Goal: Navigation & Orientation: Go to known website

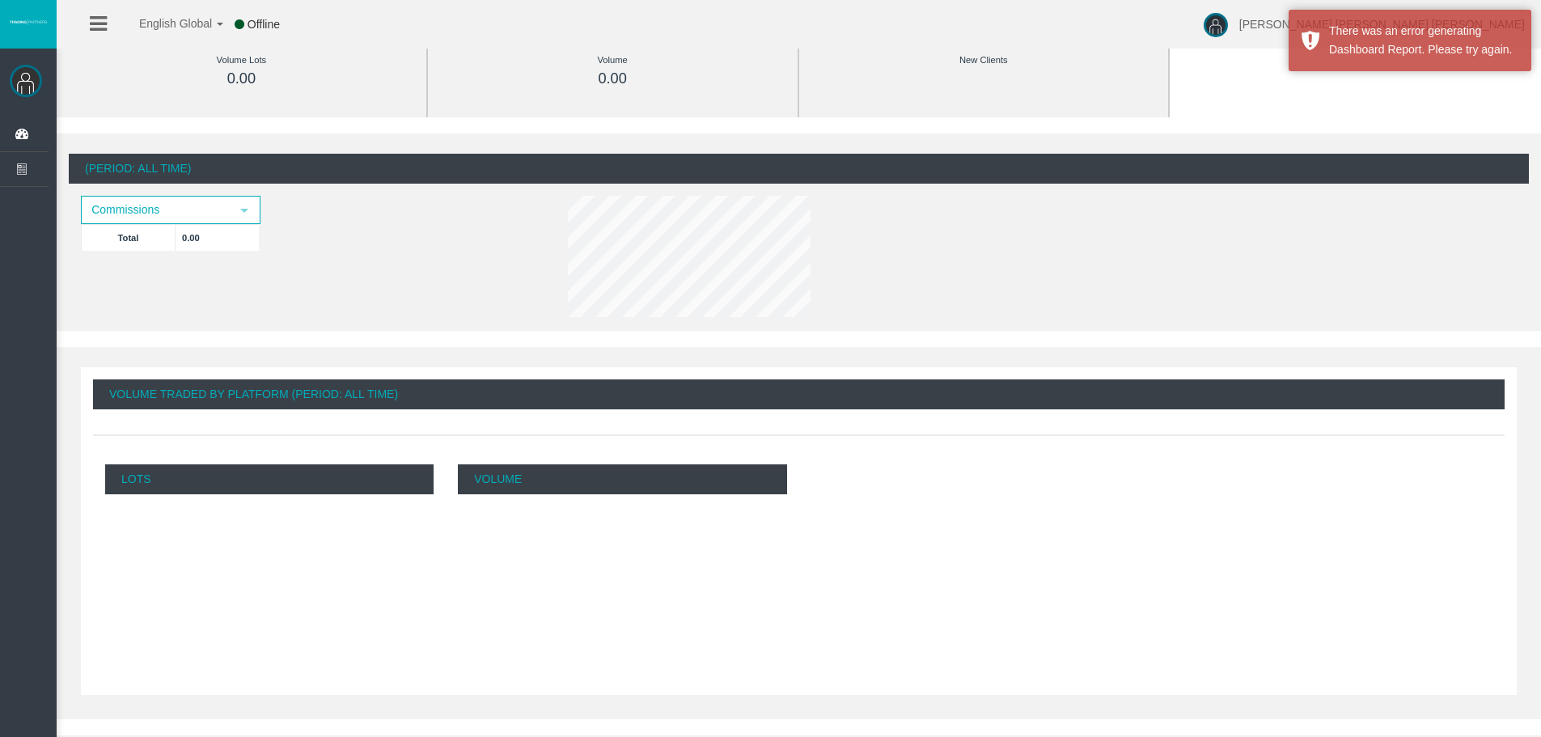
scroll to position [162, 0]
